Goal: Task Accomplishment & Management: Complete application form

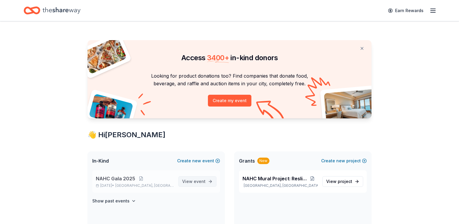
click at [190, 182] on span "View event" at bounding box center [193, 181] width 23 height 7
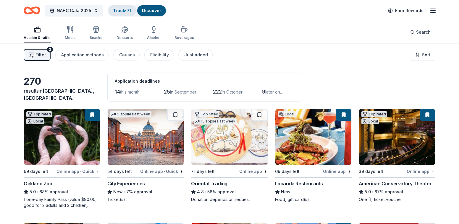
click at [116, 11] on link "Track · 71" at bounding box center [122, 10] width 18 height 5
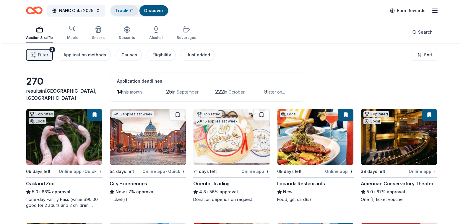
scroll to position [0, 0]
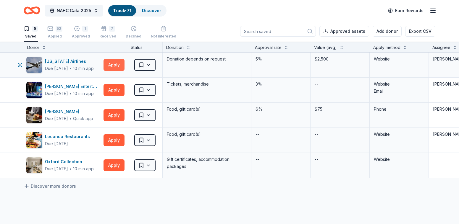
click at [108, 64] on button "Apply" at bounding box center [113, 65] width 21 height 12
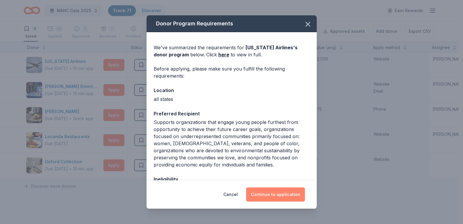
click at [264, 191] on button "Continue to application" at bounding box center [275, 195] width 59 height 14
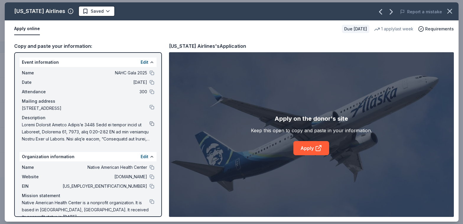
click at [150, 124] on button at bounding box center [152, 123] width 5 height 5
